Goal: Leave review/rating: Share an evaluation or opinion about a product, service, or content

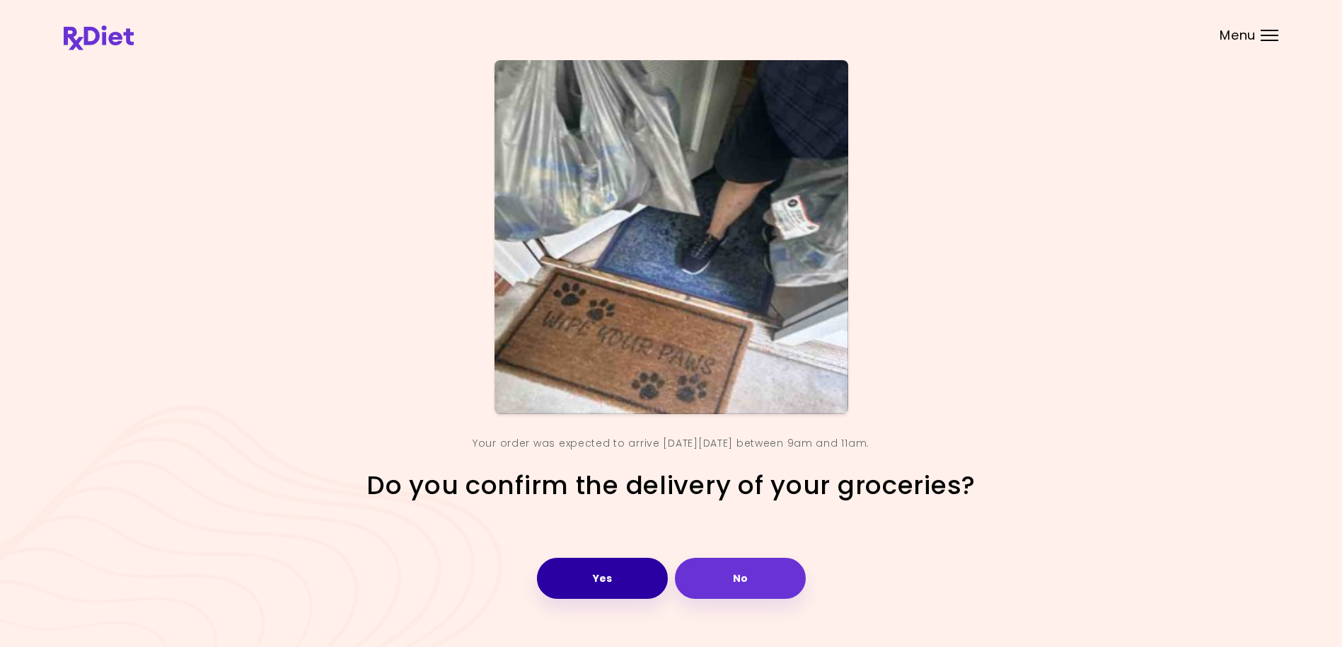
drag, startPoint x: 0, startPoint y: 0, endPoint x: 625, endPoint y: 577, distance: 851.2
click at [623, 579] on button "Yes" at bounding box center [602, 578] width 131 height 41
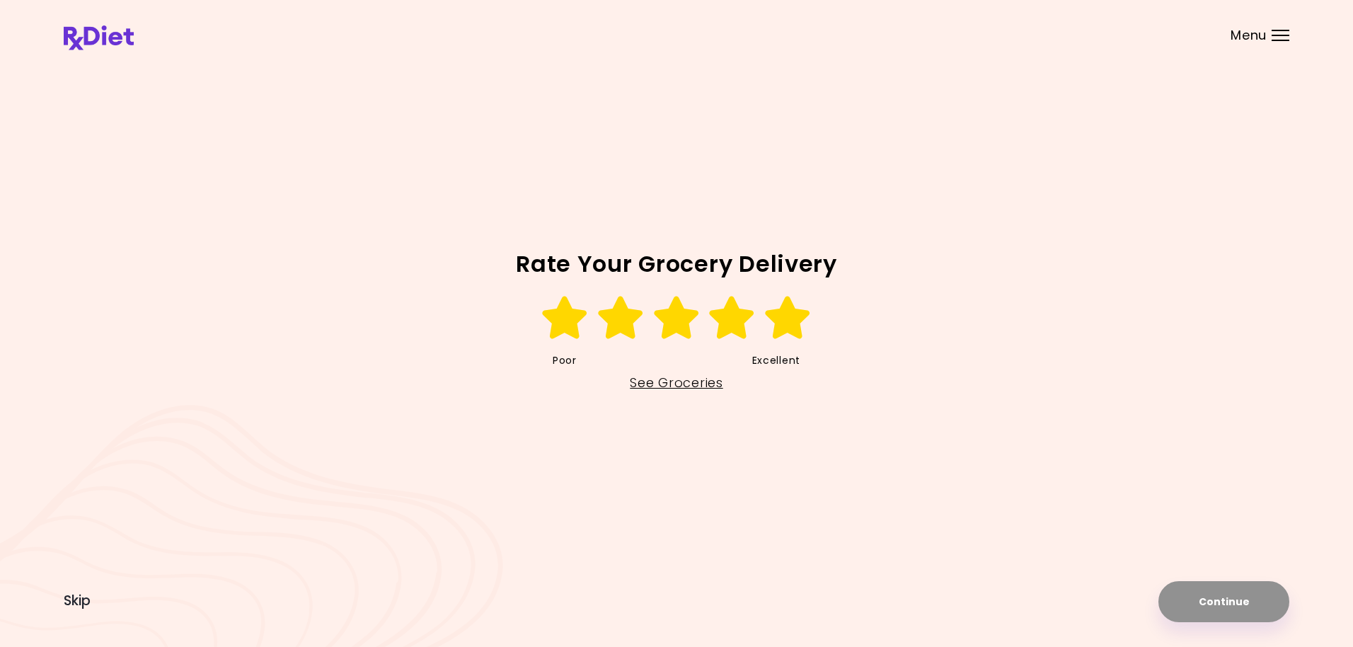
click at [778, 318] on icon at bounding box center [787, 317] width 49 height 42
click at [1202, 609] on button "Continue" at bounding box center [1223, 601] width 131 height 41
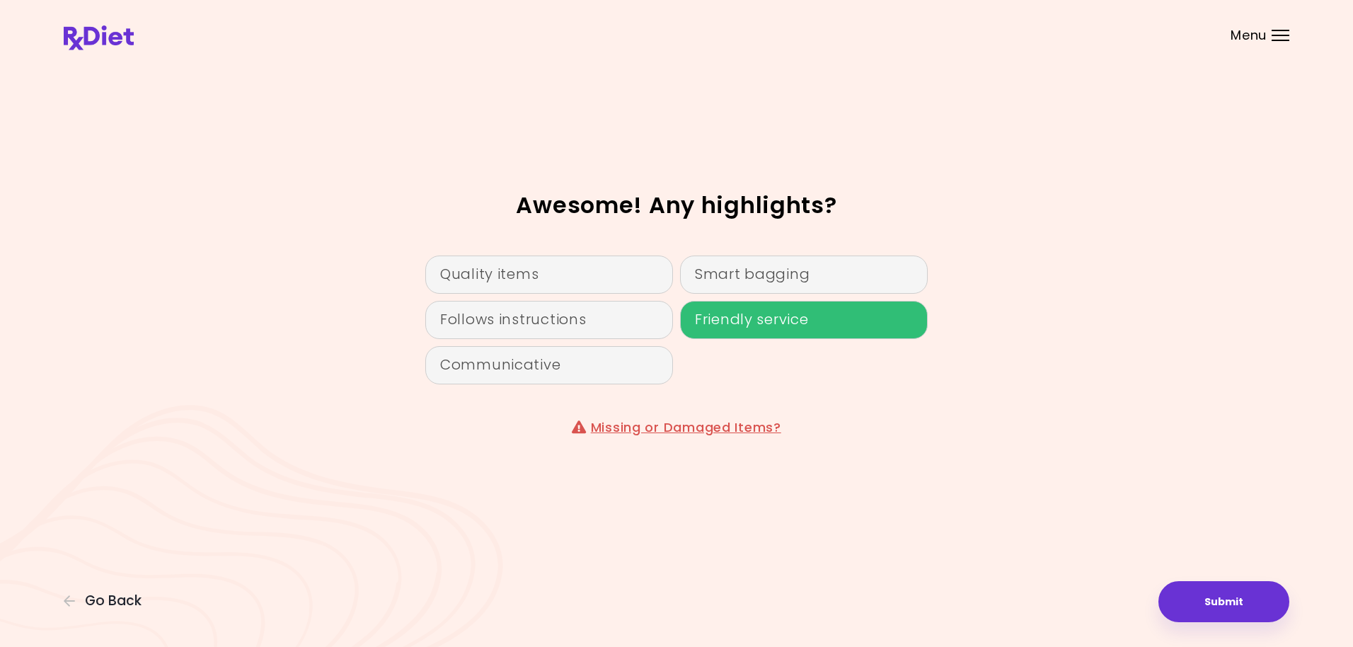
click at [729, 325] on div "Friendly service" at bounding box center [804, 320] width 248 height 38
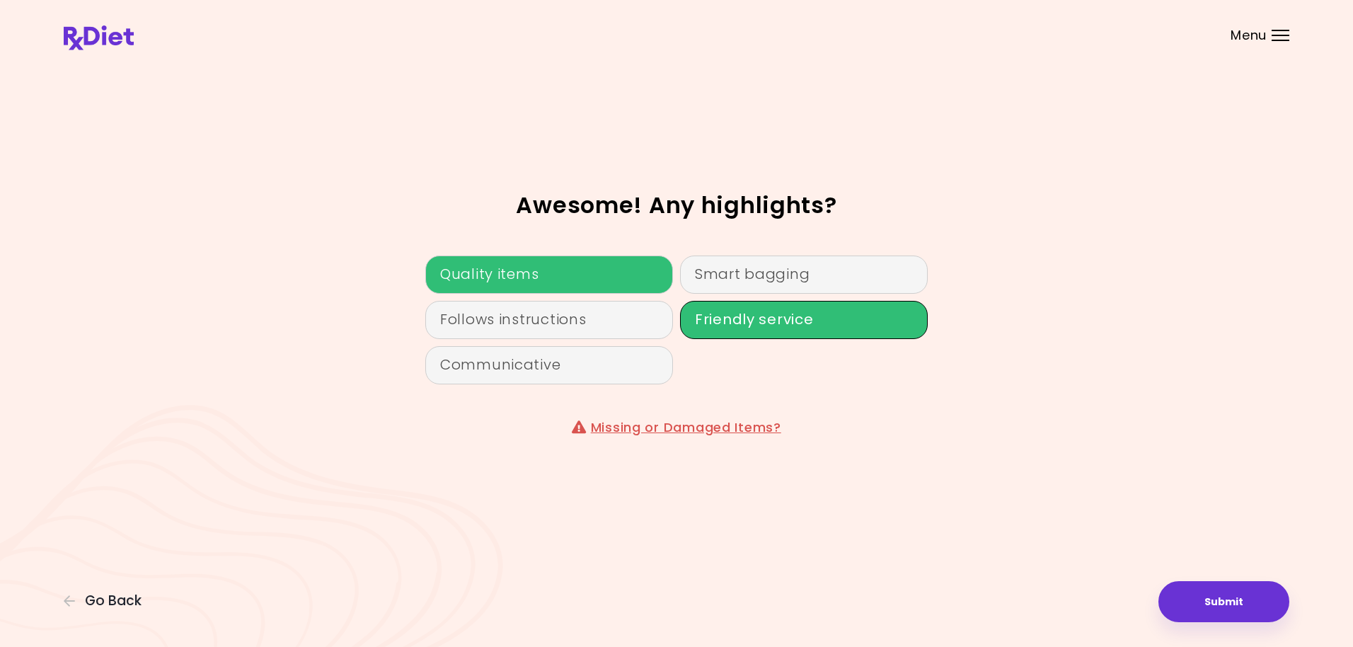
click at [579, 270] on div "Quality items" at bounding box center [549, 274] width 248 height 38
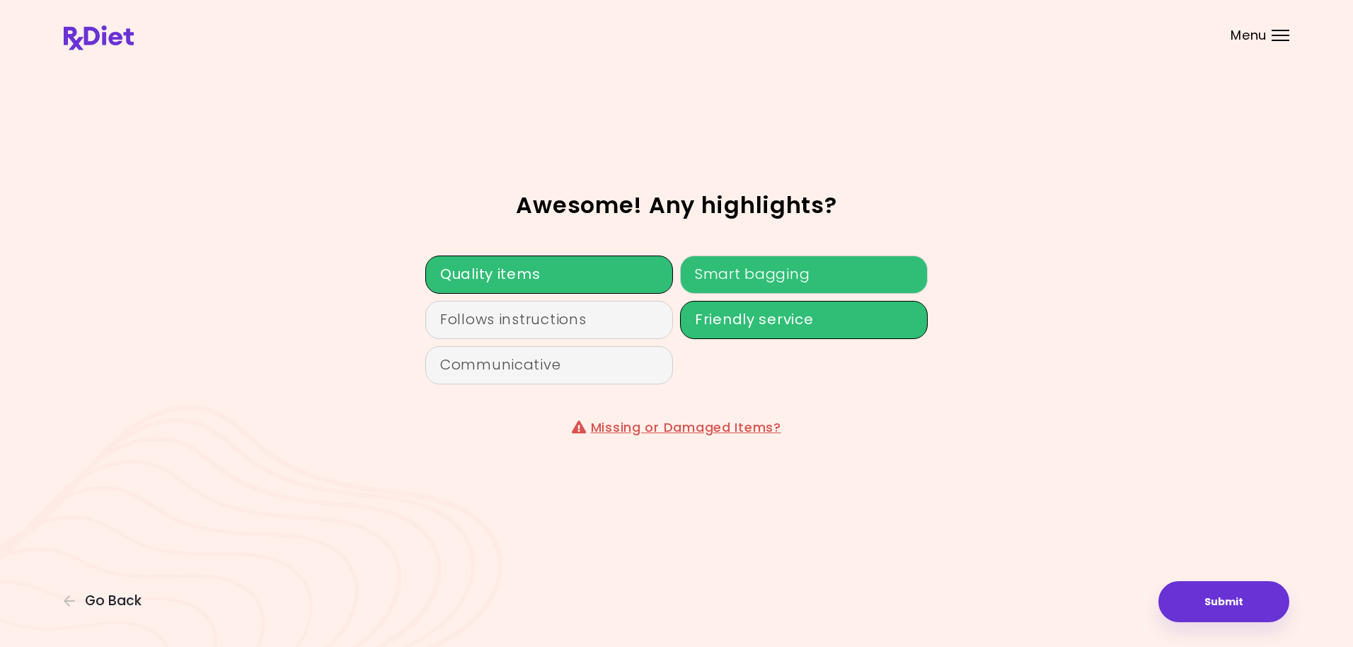
click at [773, 281] on div "Smart bagging" at bounding box center [804, 274] width 248 height 38
click at [1238, 601] on button "Submit" at bounding box center [1223, 601] width 131 height 41
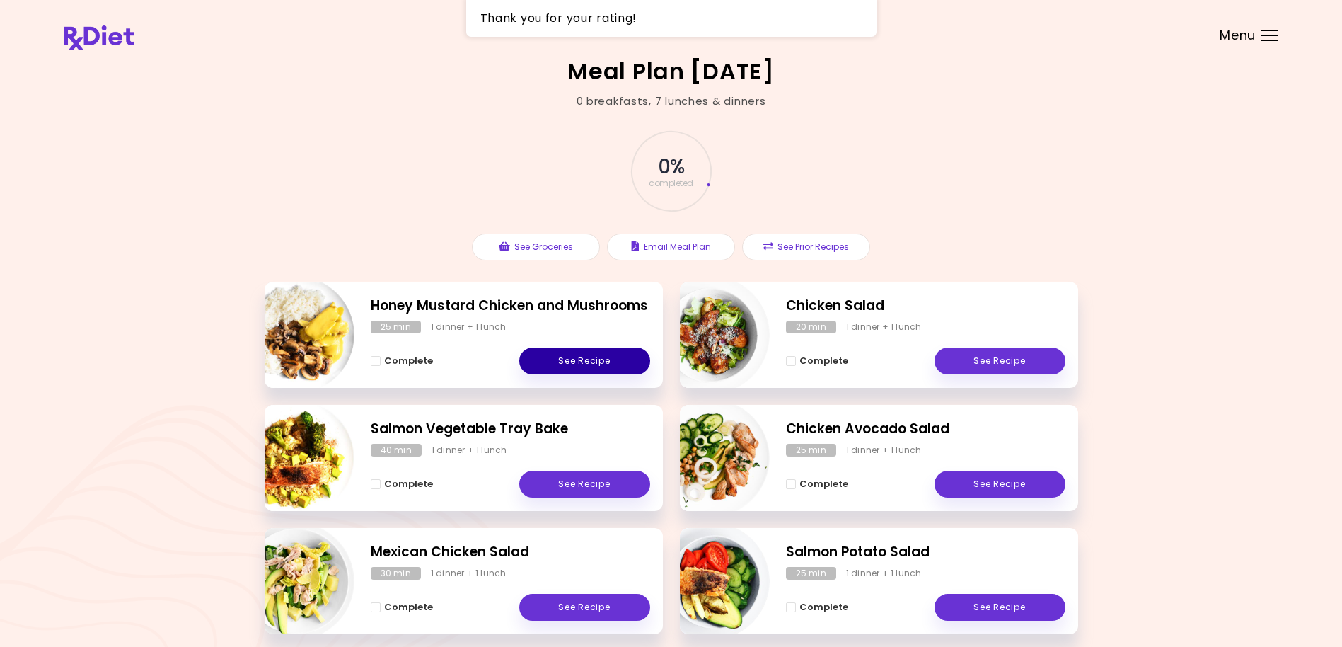
click at [602, 365] on link "See Recipe" at bounding box center [584, 360] width 131 height 27
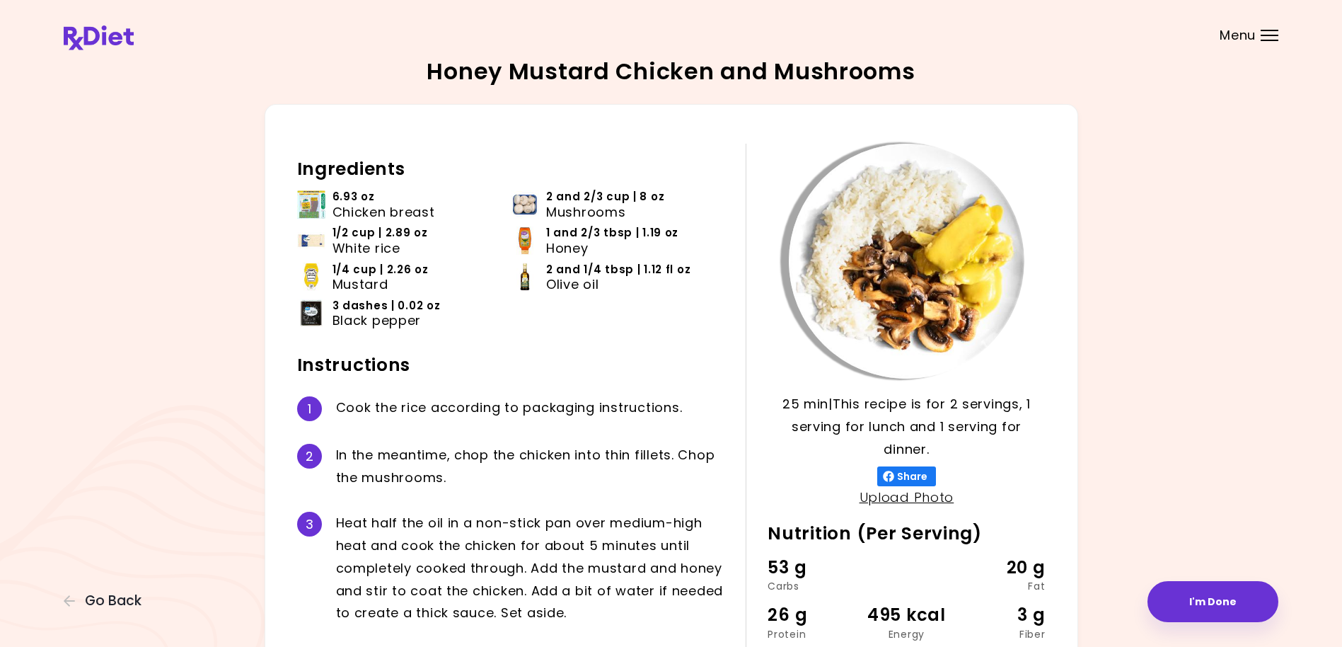
click at [577, 368] on h2 "Instructions" at bounding box center [511, 365] width 428 height 23
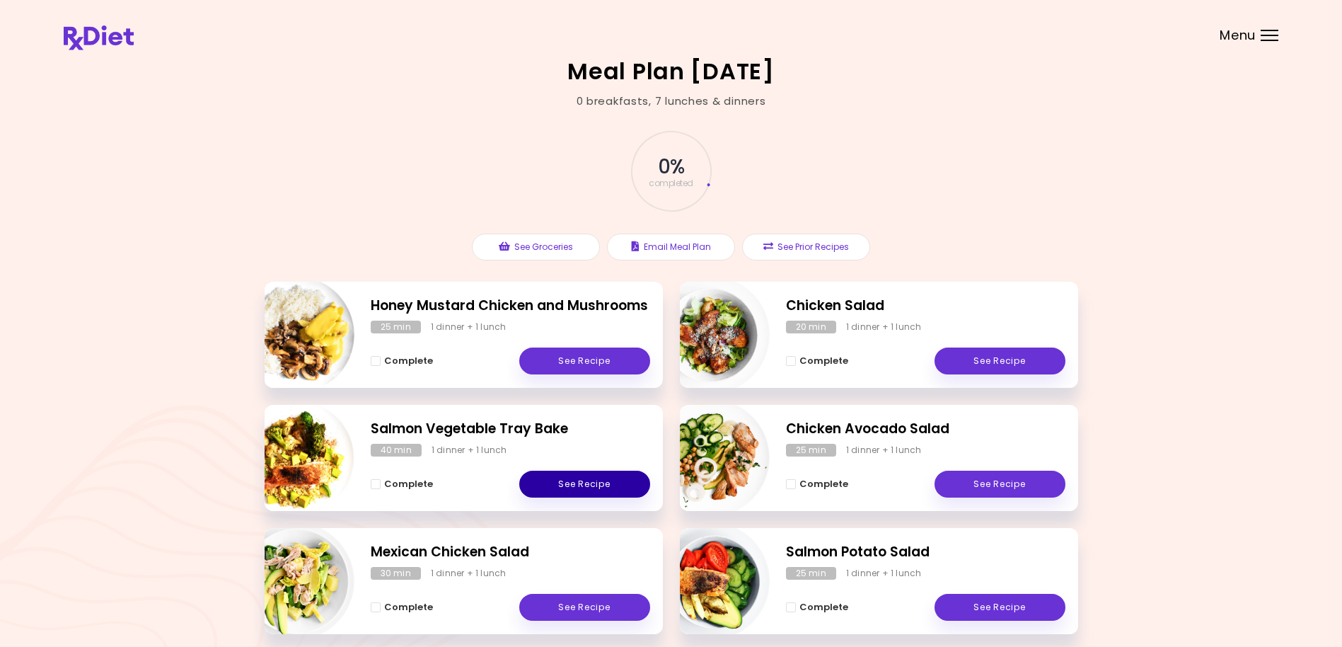
click at [610, 483] on link "See Recipe" at bounding box center [584, 484] width 131 height 27
click at [564, 604] on link "See Recipe" at bounding box center [584, 607] width 131 height 27
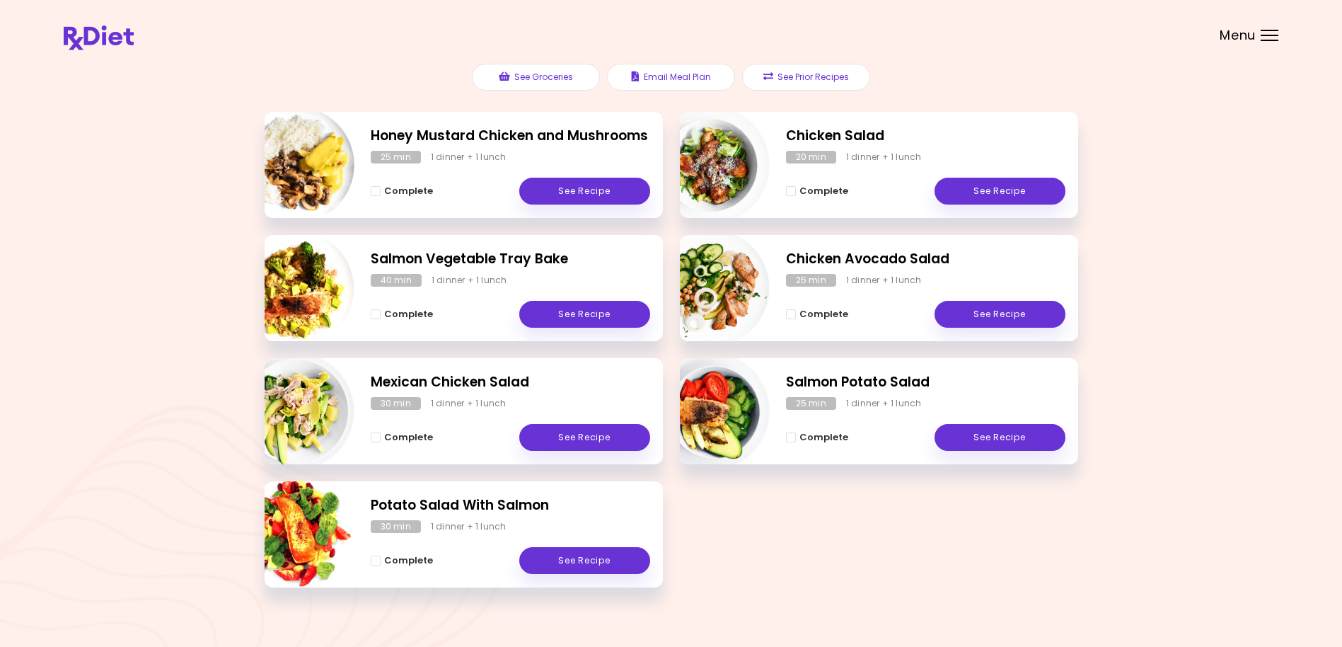
scroll to position [187, 0]
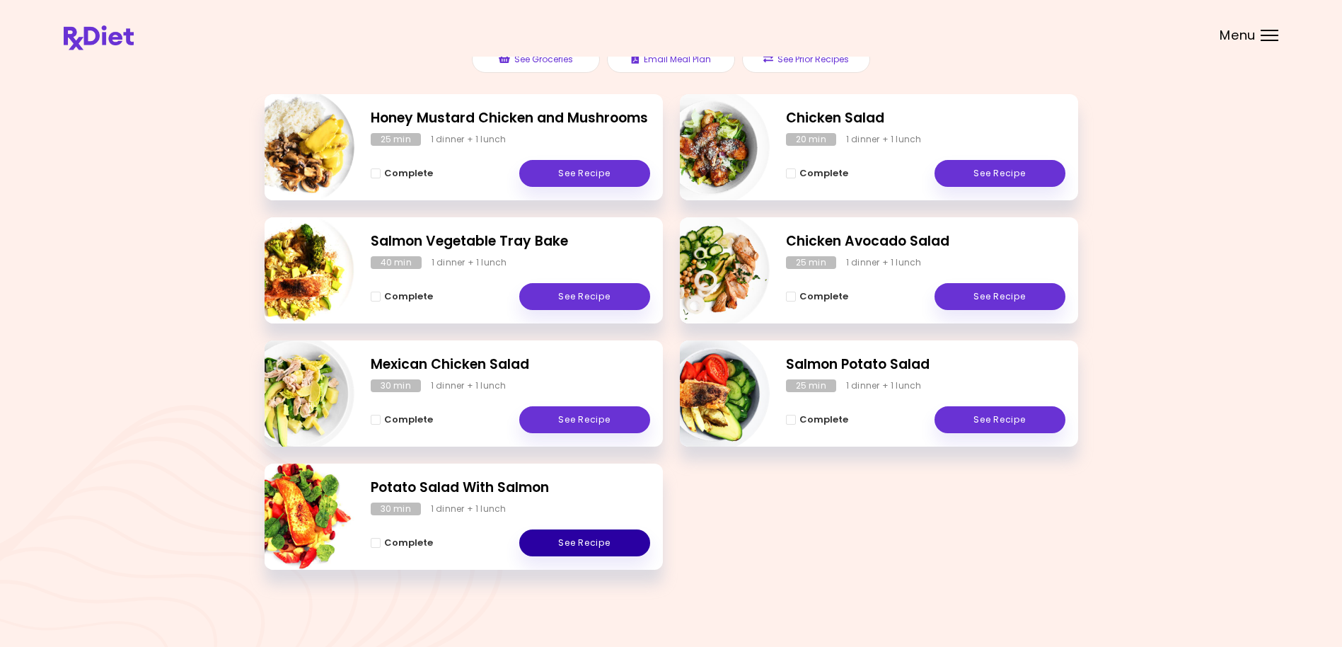
click at [562, 543] on link "See Recipe" at bounding box center [584, 542] width 131 height 27
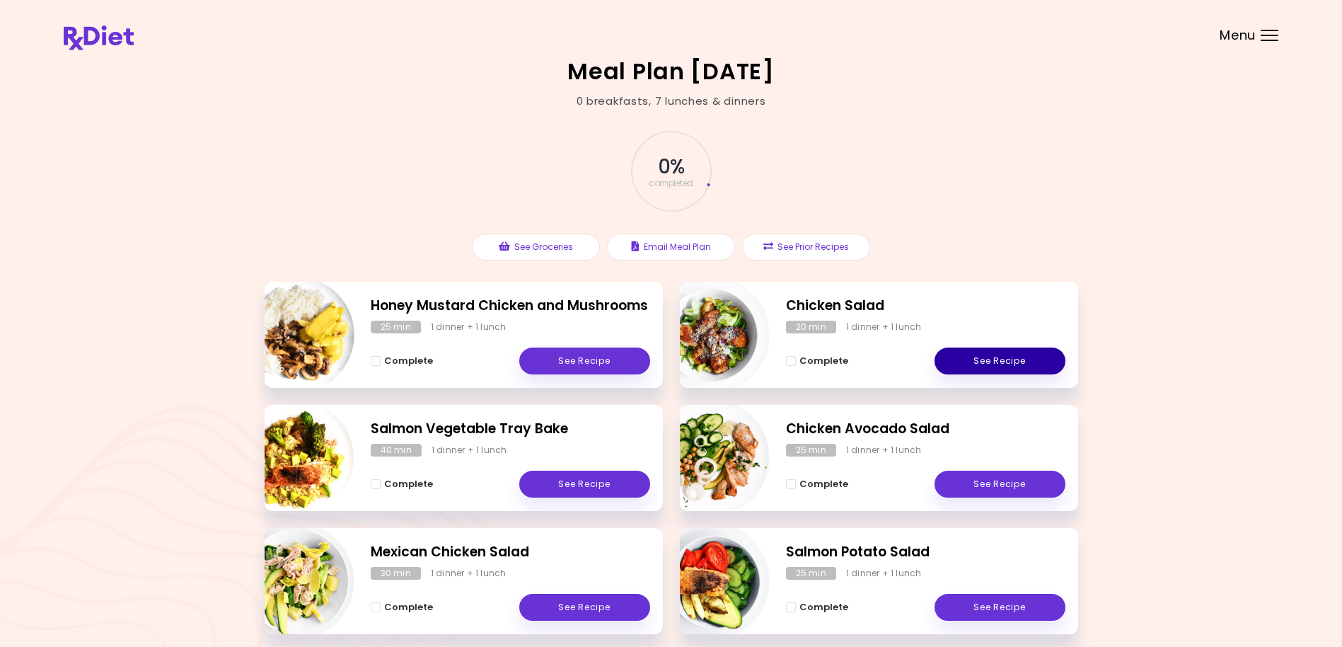
click at [1029, 363] on link "See Recipe" at bounding box center [1000, 360] width 131 height 27
click at [986, 485] on link "See Recipe" at bounding box center [1000, 484] width 131 height 27
click at [1009, 607] on link "See Recipe" at bounding box center [1000, 607] width 131 height 27
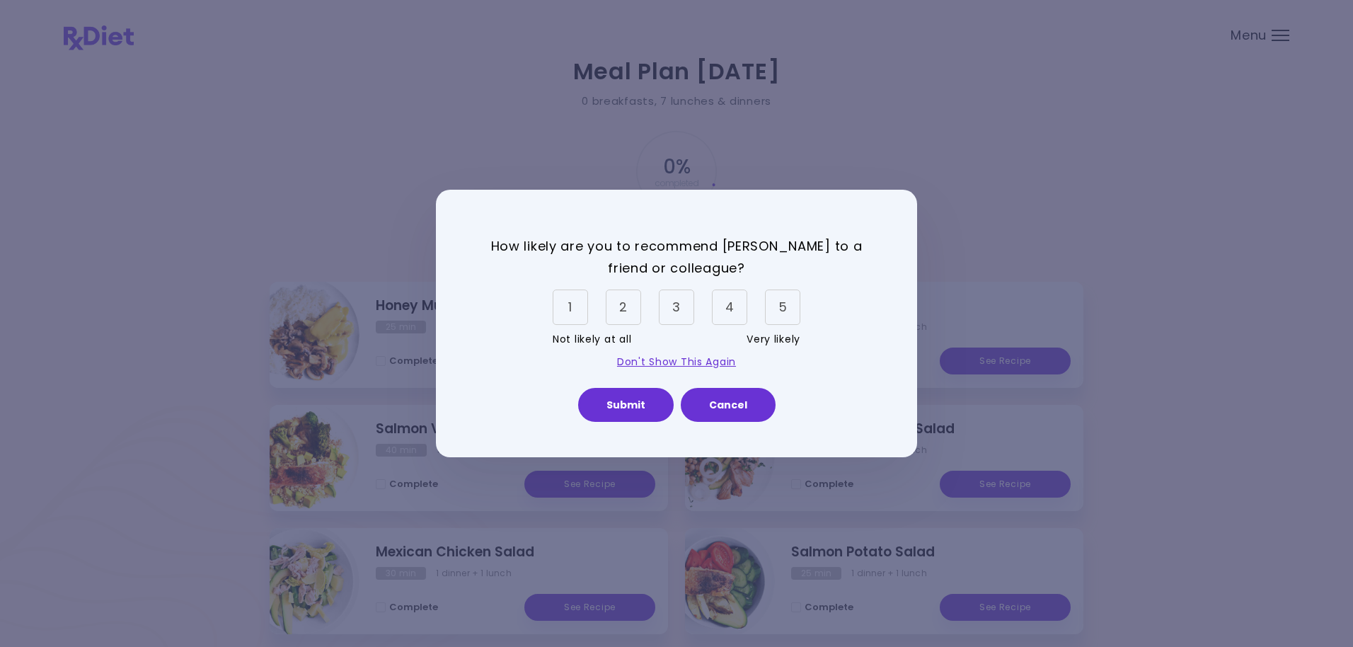
click at [780, 308] on div "5" at bounding box center [782, 306] width 35 height 35
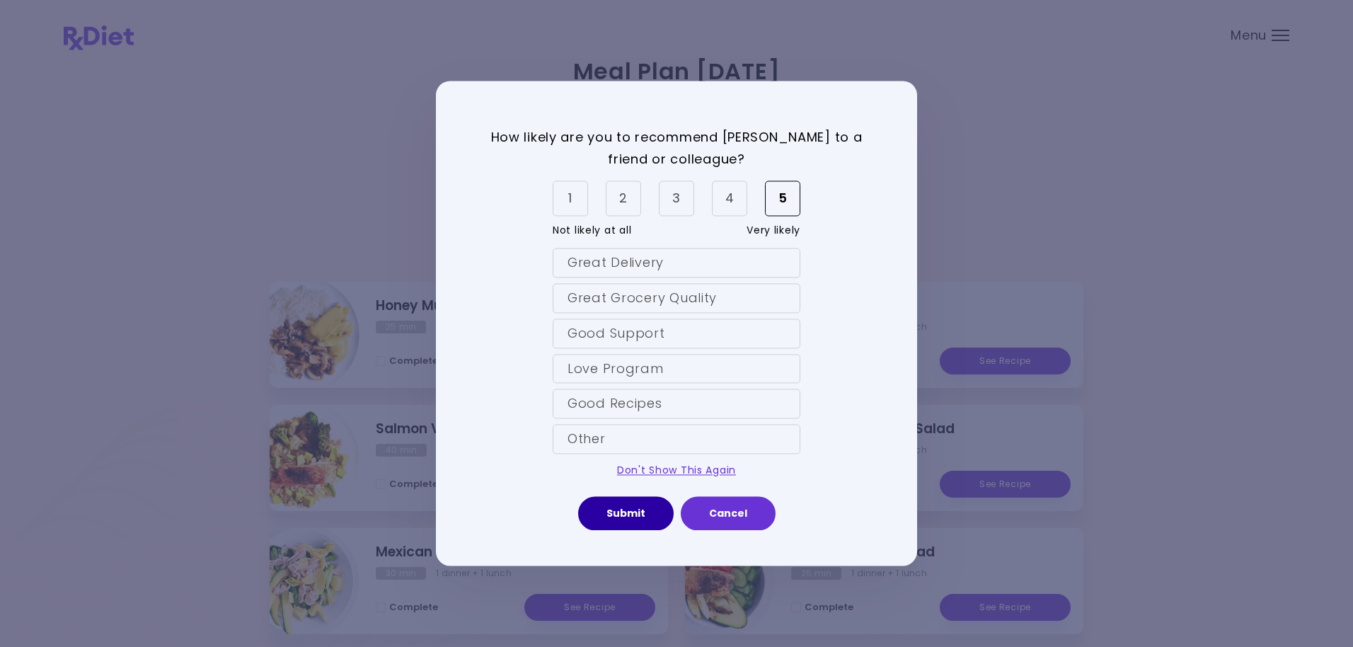
click at [628, 518] on button "Submit" at bounding box center [626, 514] width 96 height 34
